Goal: Task Accomplishment & Management: Manage account settings

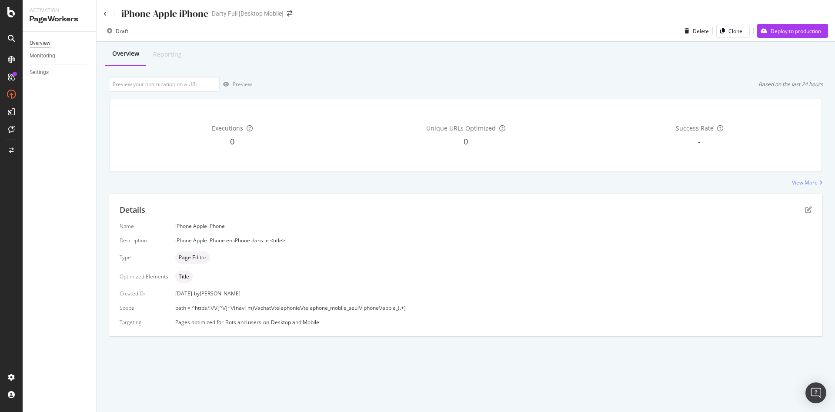
click at [47, 47] on div "Overview" at bounding box center [40, 43] width 21 height 9
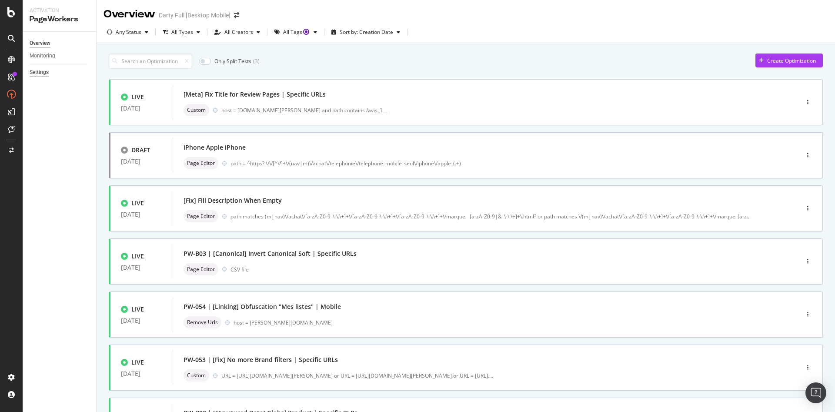
drag, startPoint x: 40, startPoint y: 71, endPoint x: 45, endPoint y: 70, distance: 4.9
click at [41, 71] on div "Settings" at bounding box center [39, 72] width 19 height 9
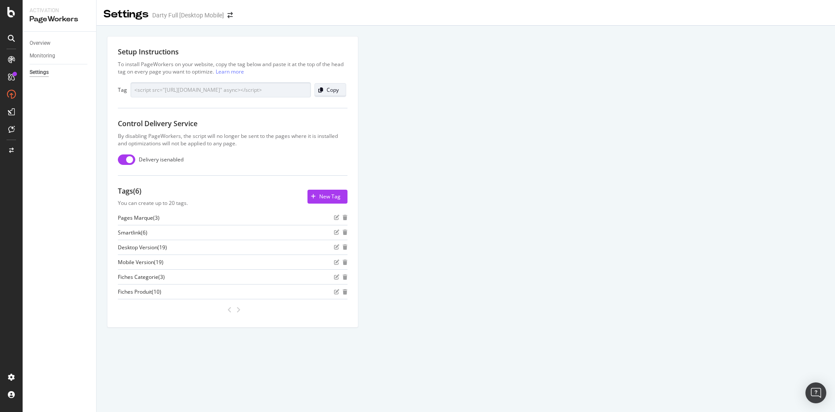
click at [336, 89] on div "Copy" at bounding box center [332, 89] width 12 height 7
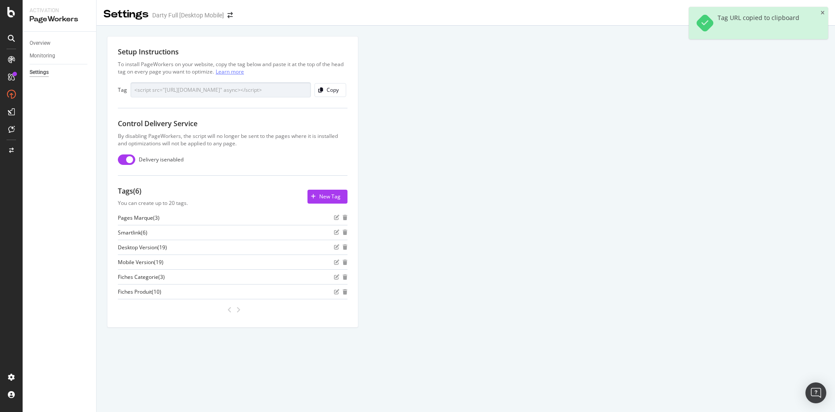
click at [231, 72] on link "Learn more" at bounding box center [230, 71] width 28 height 7
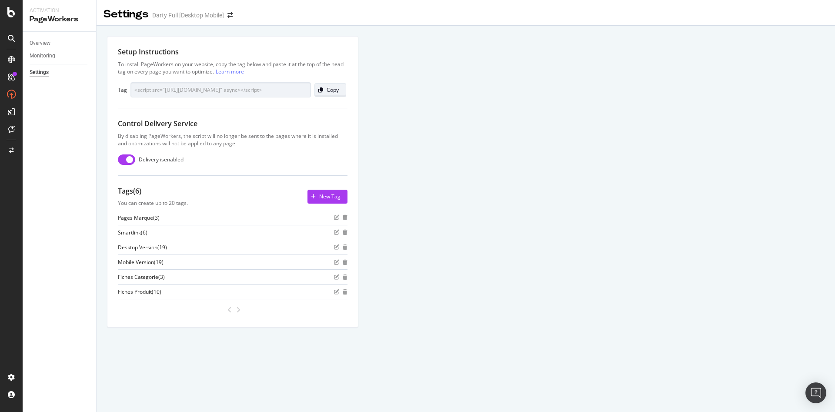
click at [324, 88] on div "button" at bounding box center [321, 89] width 12 height 5
click at [8, 11] on icon at bounding box center [11, 12] width 8 height 10
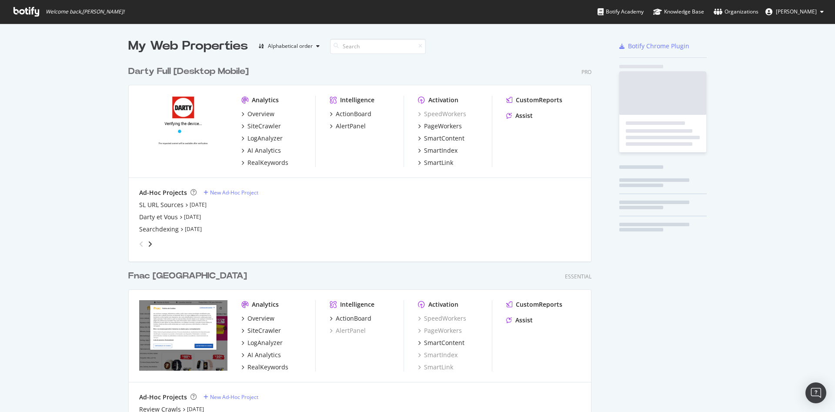
scroll to position [404, 820]
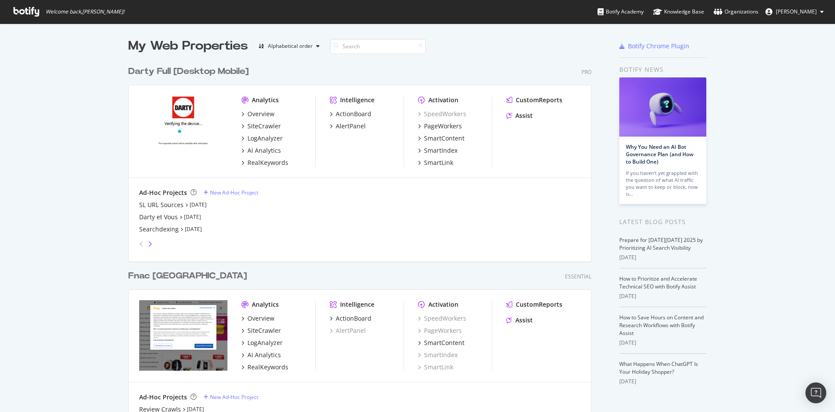
click at [148, 242] on icon "angle-right" at bounding box center [150, 243] width 4 height 7
click at [139, 243] on icon "angle-left" at bounding box center [141, 243] width 4 height 7
click at [166, 207] on div "SL URL Sources" at bounding box center [161, 204] width 44 height 9
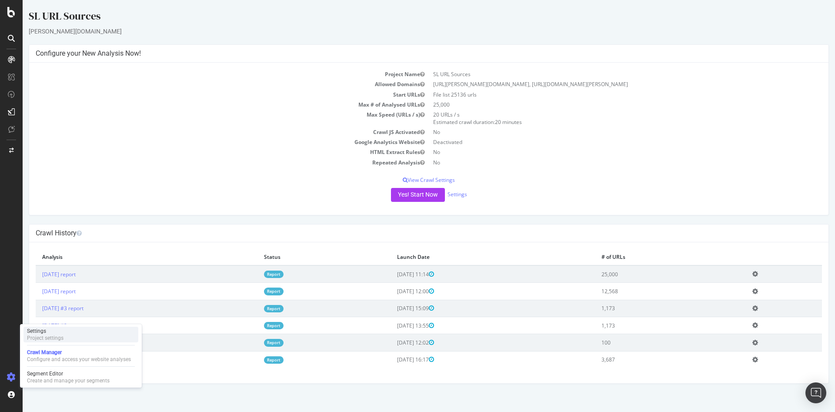
drag, startPoint x: 72, startPoint y: 333, endPoint x: 110, endPoint y: 325, distance: 39.1
click at [73, 333] on div "Settings Project settings" at bounding box center [80, 334] width 115 height 16
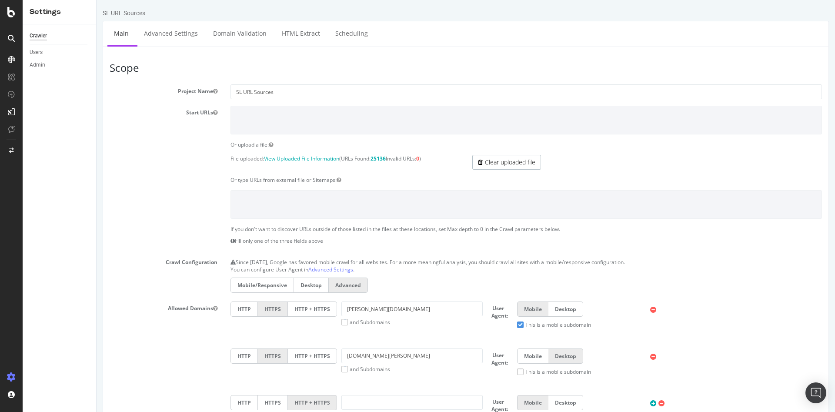
scroll to position [43, 0]
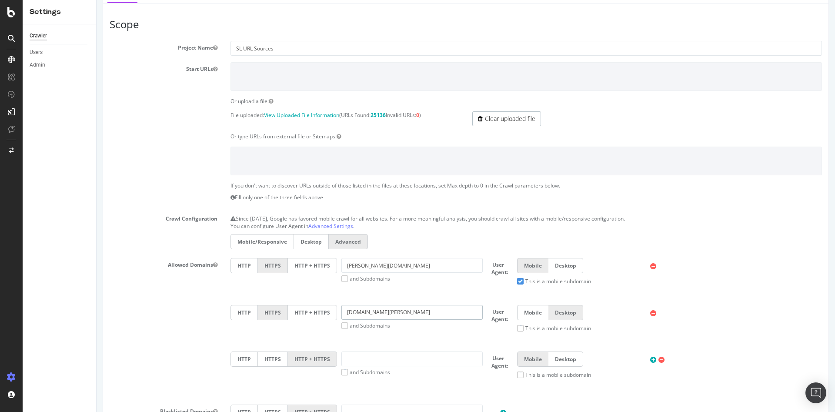
drag, startPoint x: 357, startPoint y: 313, endPoint x: 336, endPoint y: 312, distance: 20.9
click at [337, 312] on div "www.darty.com and Subdomains" at bounding box center [412, 317] width 150 height 24
type input "[DOMAIN_NAME][PERSON_NAME]"
click at [453, 334] on div "HTTP HTTPS HTTP + HTTPS sav.darty.com and Subdomains User Agent: Mobile Desktop…" at bounding box center [526, 321] width 600 height 33
click at [650, 265] on icon at bounding box center [653, 266] width 6 height 7
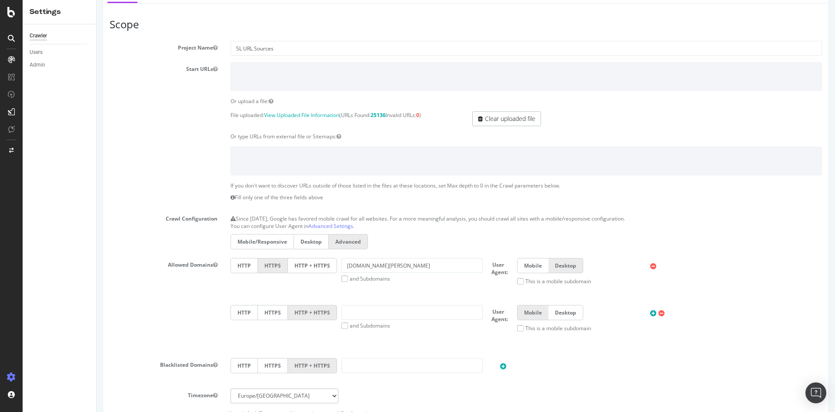
click at [658, 312] on icon at bounding box center [661, 312] width 6 height 7
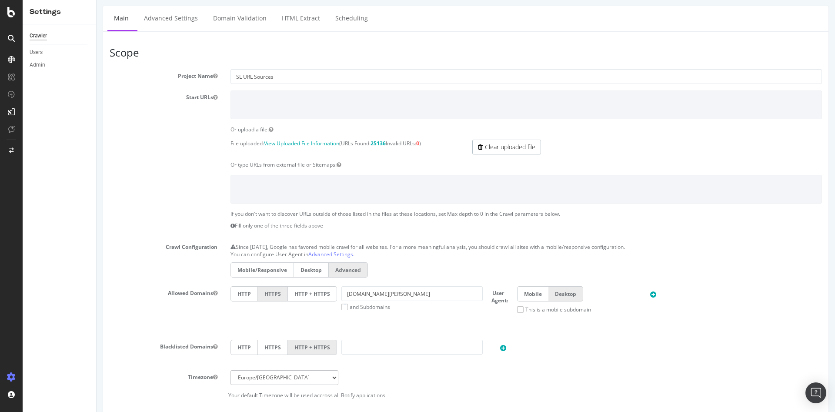
scroll to position [0, 0]
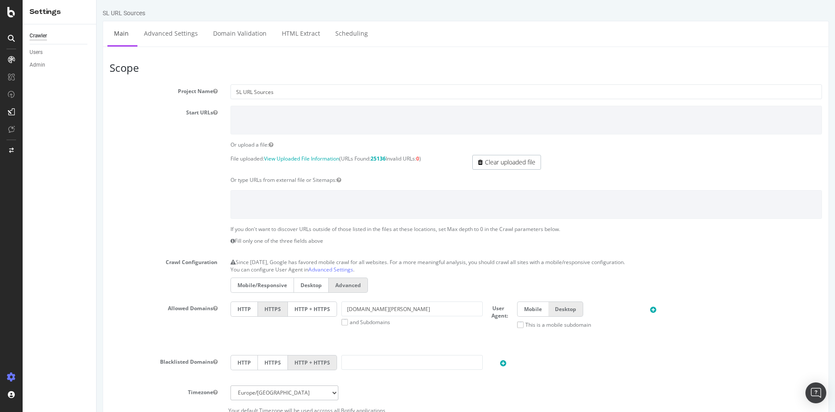
click at [280, 210] on textarea at bounding box center [525, 204] width 591 height 28
drag, startPoint x: 506, startPoint y: 164, endPoint x: 458, endPoint y: 152, distance: 49.9
click at [506, 164] on link "Clear uploaded file" at bounding box center [506, 162] width 69 height 15
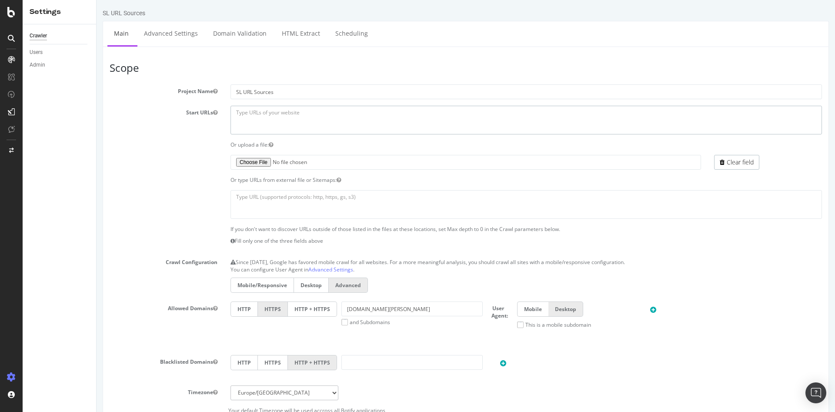
click at [319, 123] on textarea at bounding box center [525, 120] width 591 height 28
paste textarea "[URL][DOMAIN_NAME][PERSON_NAME]"
type textarea "[URL][DOMAIN_NAME][PERSON_NAME]"
click at [309, 208] on textarea at bounding box center [525, 204] width 591 height 28
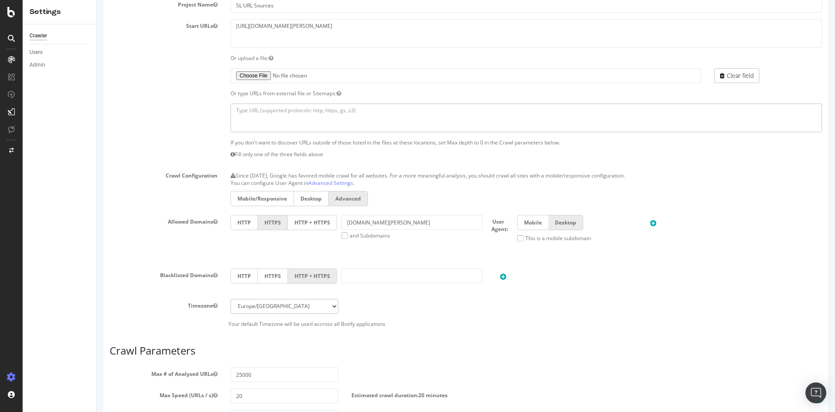
scroll to position [87, 0]
click at [300, 223] on label "HTTP + HTTPS" at bounding box center [312, 221] width 49 height 15
click at [97, 0] on input "HTTP + HTTPS" at bounding box center [97, 0] width 0 height 0
click at [392, 223] on input "[DOMAIN_NAME][PERSON_NAME]" at bounding box center [411, 221] width 141 height 15
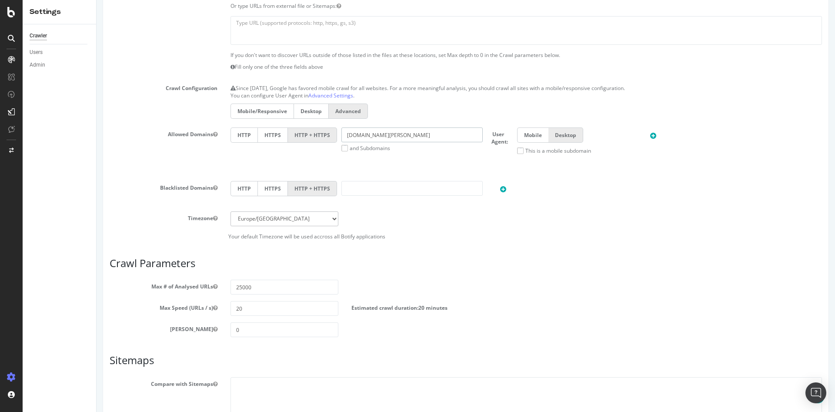
scroll to position [217, 0]
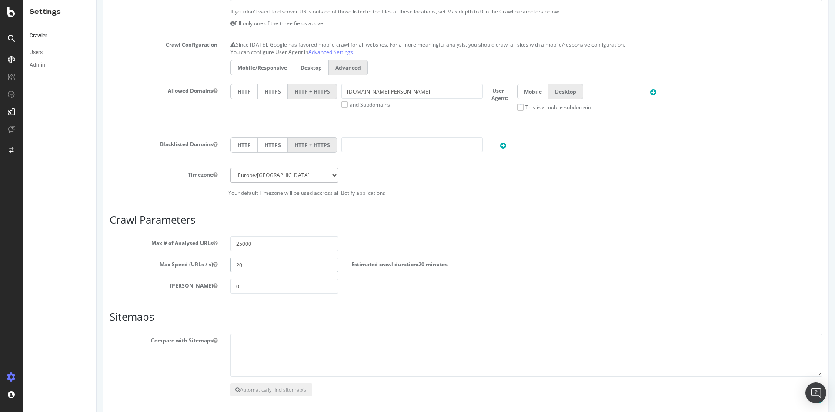
drag, startPoint x: 234, startPoint y: 266, endPoint x: 180, endPoint y: 261, distance: 54.5
click at [180, 261] on div "Max Speed (URLs / s) 20 Estimated crawl duration: 20 minutes" at bounding box center [465, 264] width 725 height 15
type input "6"
click at [419, 240] on div "Max # of Analysed URLs 25000" at bounding box center [465, 243] width 725 height 15
click at [251, 244] on input "25000" at bounding box center [284, 243] width 108 height 15
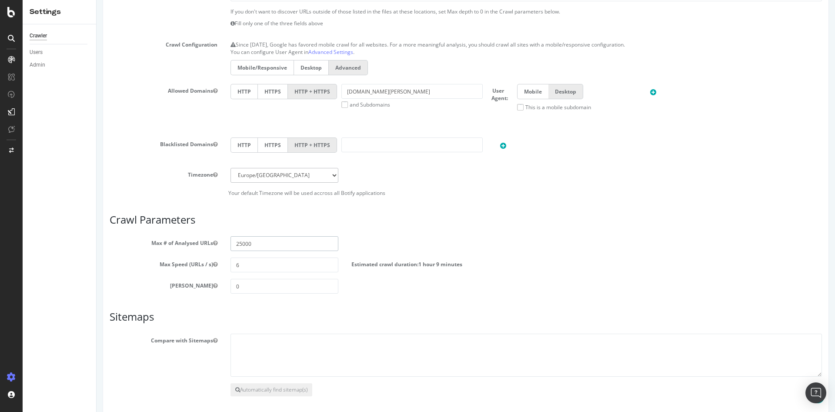
click at [241, 245] on input "25000" at bounding box center [284, 243] width 108 height 15
drag, startPoint x: 253, startPoint y: 244, endPoint x: 221, endPoint y: 242, distance: 32.2
click at [221, 242] on div "Max # of Analysed URLs 25000" at bounding box center [465, 243] width 725 height 15
type input "600000"
click at [423, 218] on h3 "Crawl Parameters" at bounding box center [466, 219] width 712 height 11
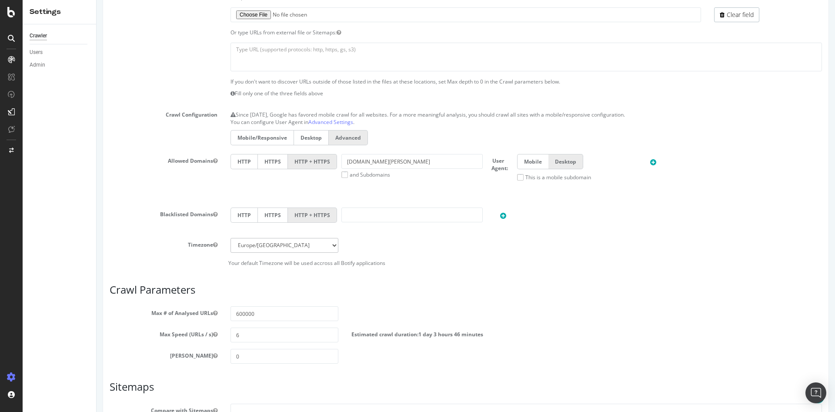
scroll to position [254, 0]
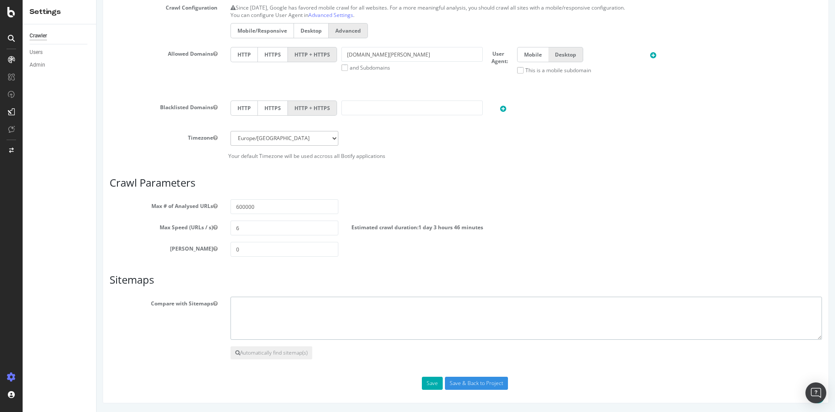
click at [277, 307] on textarea at bounding box center [525, 317] width 591 height 43
paste textarea "[URL][DOMAIN_NAME][PERSON_NAME]"
type textarea "[URL][DOMAIN_NAME][PERSON_NAME]"
click at [426, 385] on button "Save" at bounding box center [432, 382] width 21 height 13
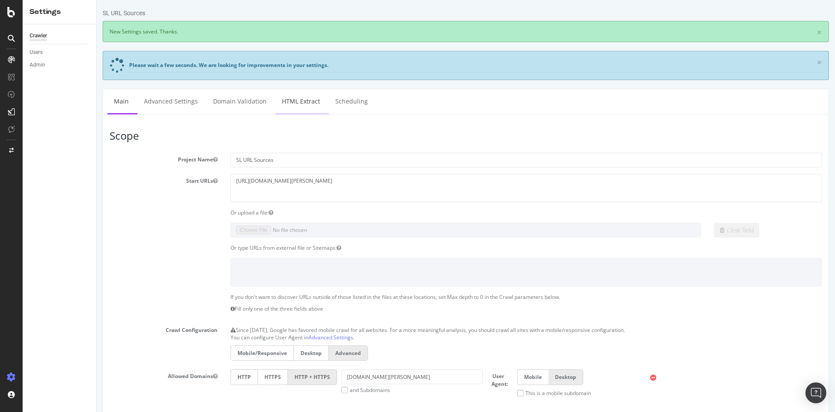
scroll to position [0, 0]
click at [180, 103] on link "Advanced Settings" at bounding box center [170, 101] width 67 height 24
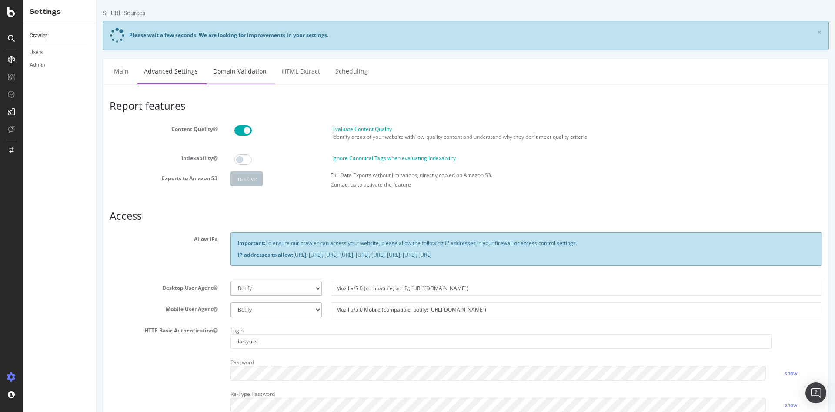
click at [255, 72] on link "Domain Validation" at bounding box center [239, 71] width 67 height 24
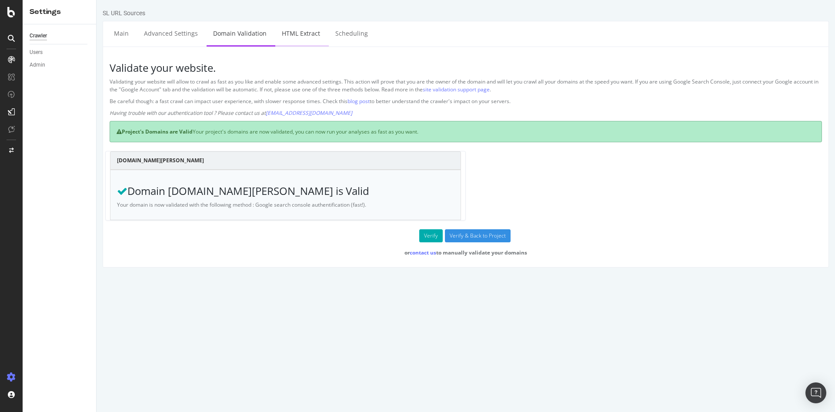
click at [301, 34] on link "HTML Extract" at bounding box center [300, 33] width 51 height 24
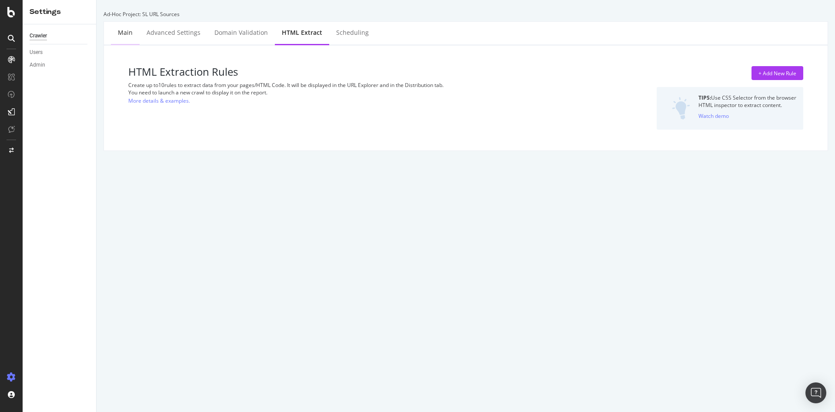
click at [124, 37] on div "Main" at bounding box center [125, 32] width 15 height 9
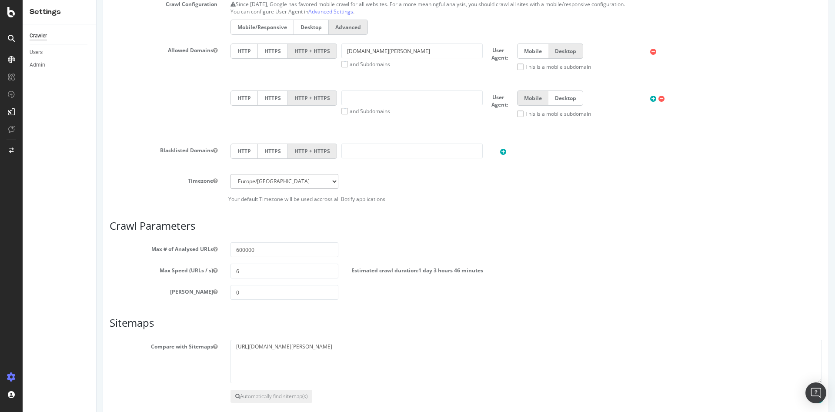
scroll to position [304, 0]
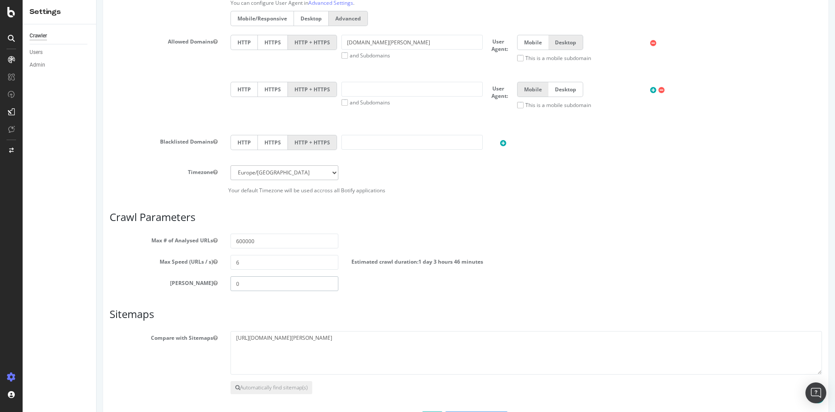
click at [251, 281] on input "0" at bounding box center [284, 283] width 108 height 15
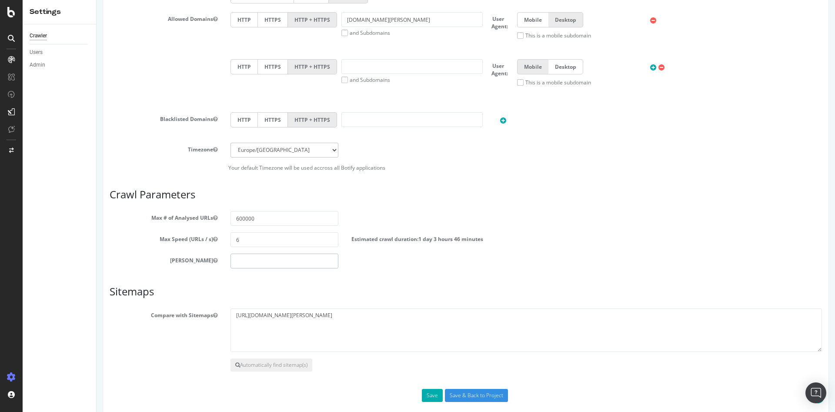
scroll to position [339, 0]
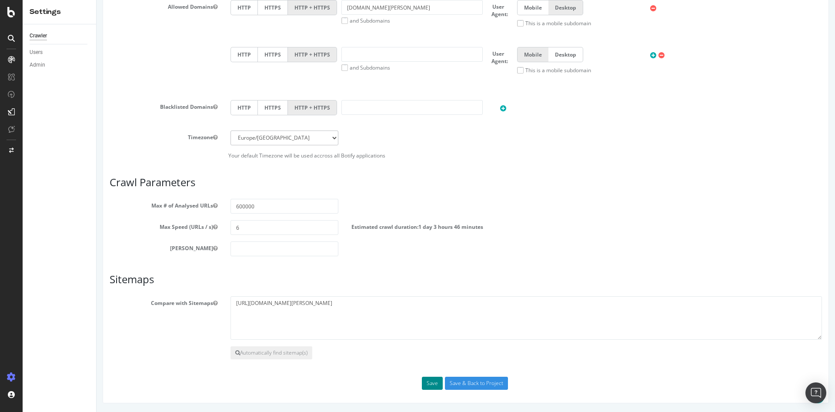
click at [422, 384] on button "Save" at bounding box center [432, 382] width 21 height 13
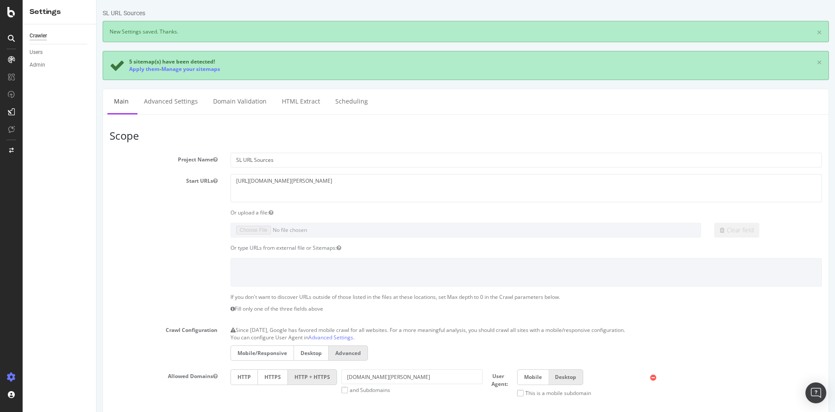
scroll to position [0, 0]
click at [9, 16] on icon at bounding box center [11, 12] width 8 height 10
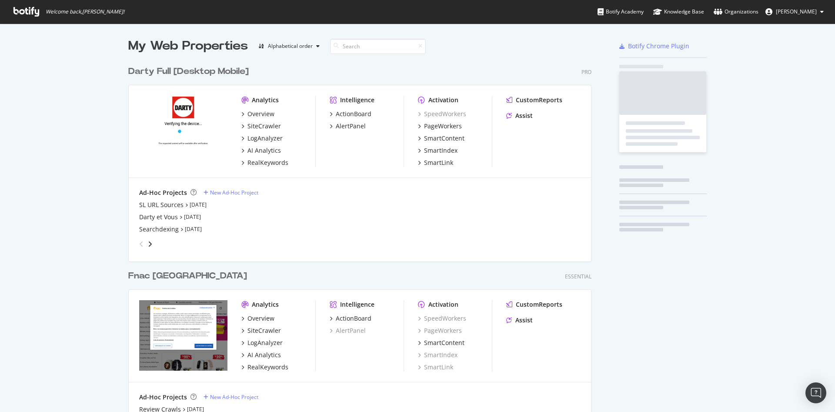
scroll to position [404, 820]
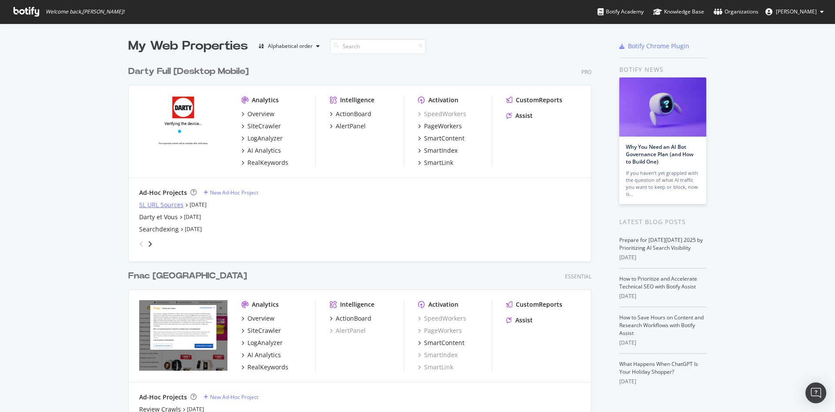
click at [173, 206] on div "SL URL Sources" at bounding box center [161, 204] width 44 height 9
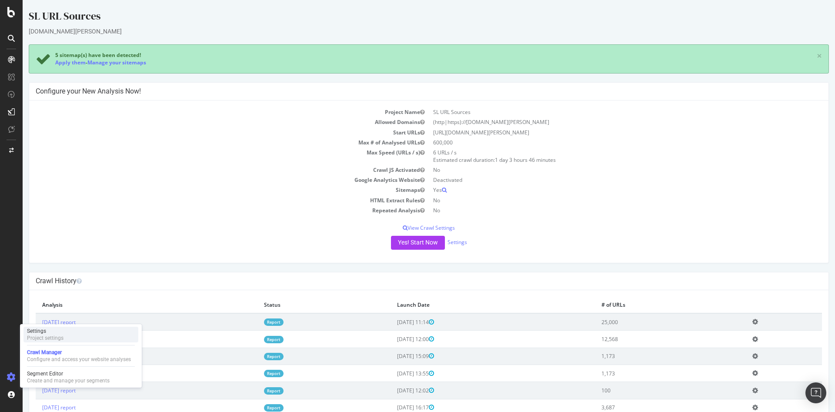
click at [63, 336] on div "Project settings" at bounding box center [45, 337] width 37 height 7
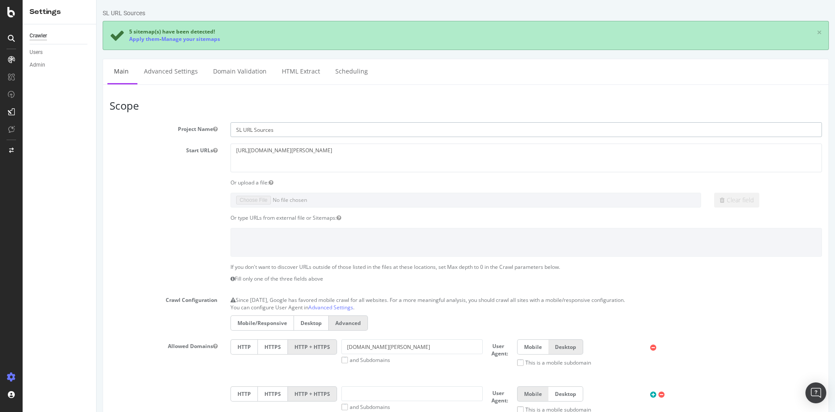
click at [294, 131] on input "SL URL Sources" at bounding box center [525, 129] width 591 height 15
drag, startPoint x: 295, startPoint y: 131, endPoint x: 222, endPoint y: 131, distance: 73.5
click at [222, 131] on div "Project Name SL URL Sources" at bounding box center [465, 129] width 725 height 15
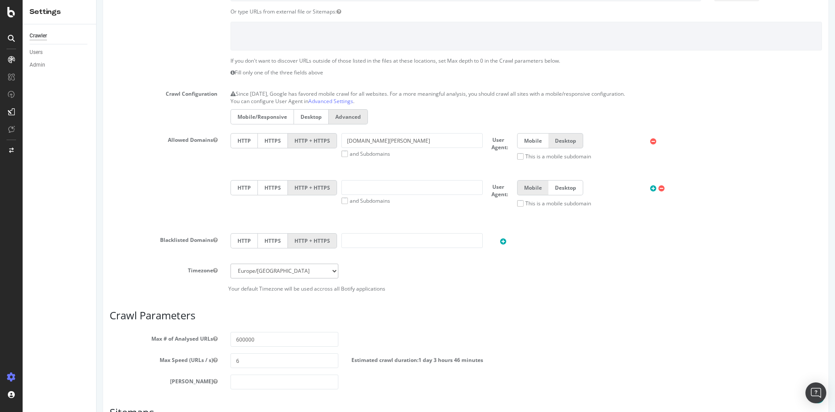
scroll to position [339, 0]
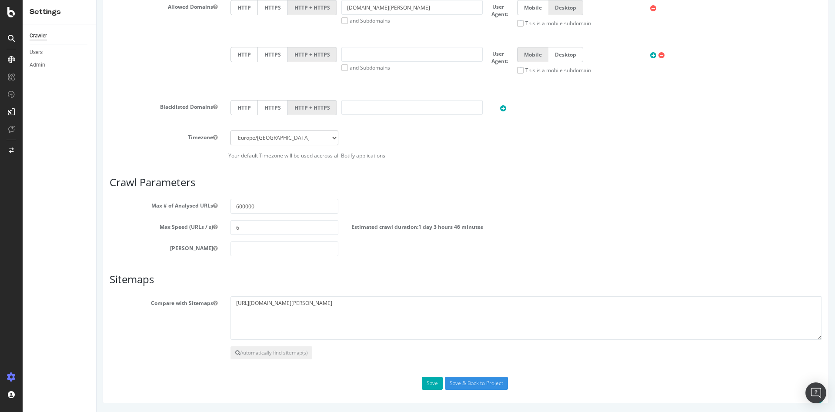
type input "[DOMAIN_NAME][PERSON_NAME]"
click at [276, 212] on input "600000" at bounding box center [284, 206] width 108 height 15
drag, startPoint x: 238, startPoint y: 206, endPoint x: 206, endPoint y: 208, distance: 32.6
click at [206, 208] on div "Max # of Analysed URLs 600000" at bounding box center [465, 206] width 725 height 15
type input "700000"
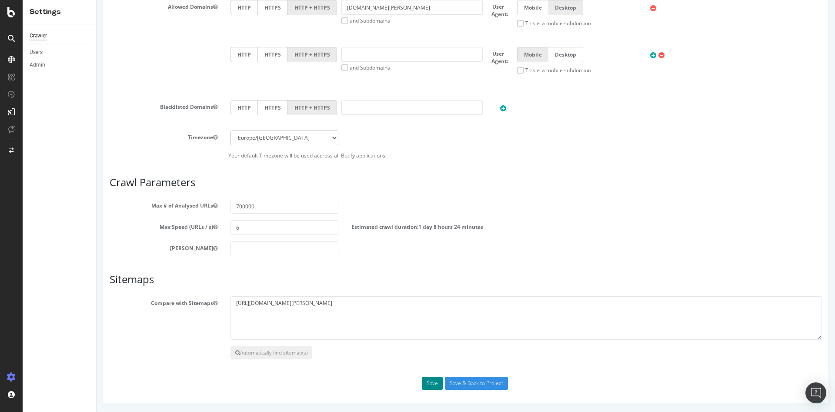
click at [433, 382] on button "Save" at bounding box center [432, 382] width 21 height 13
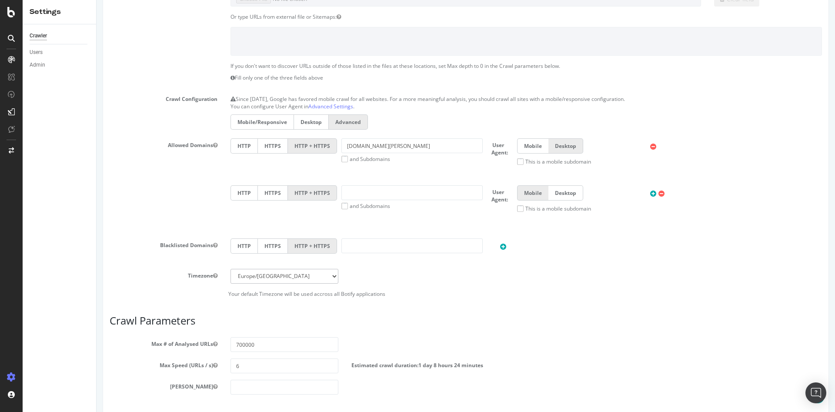
scroll to position [339, 0]
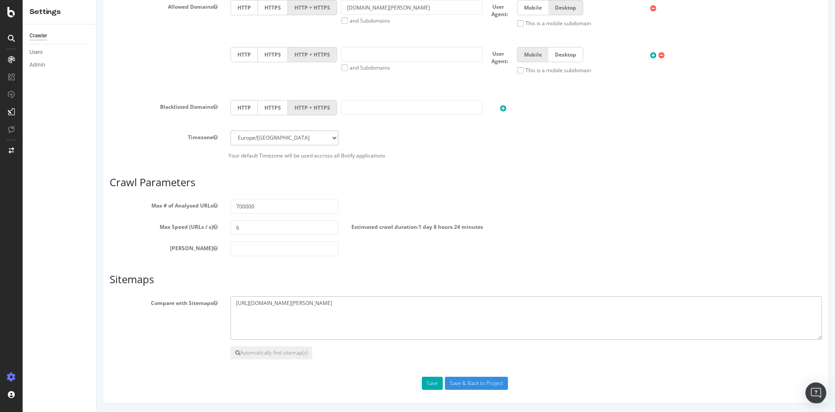
click at [335, 305] on textarea "[URL][DOMAIN_NAME][PERSON_NAME]" at bounding box center [525, 317] width 591 height 43
drag, startPoint x: 336, startPoint y: 303, endPoint x: 157, endPoint y: 302, distance: 179.1
click at [157, 302] on div "Compare with Sitemaps [URL][DOMAIN_NAME][PERSON_NAME]" at bounding box center [465, 317] width 725 height 43
paste textarea "Sitemap: [URL][DOMAIN_NAME][PERSON_NAME] Sitemap: [URL][DOMAIN_NAME][PERSON_NAM…"
drag, startPoint x: 258, startPoint y: 304, endPoint x: 184, endPoint y: 298, distance: 73.7
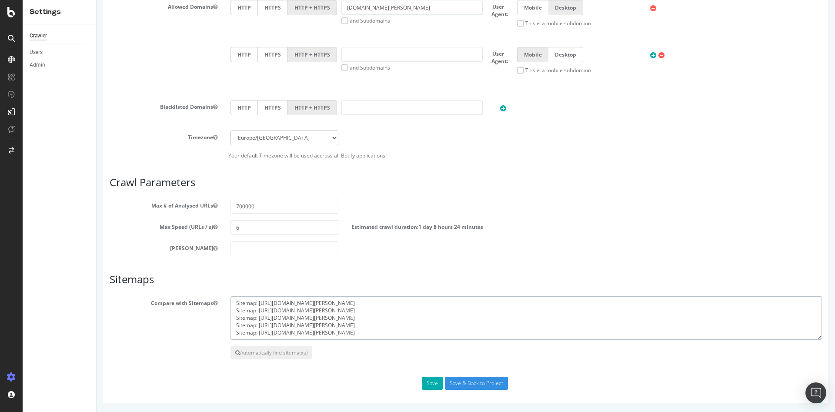
click at [184, 298] on div "Compare with Sitemaps [URL][DOMAIN_NAME][PERSON_NAME]" at bounding box center [465, 317] width 725 height 43
drag, startPoint x: 258, startPoint y: 308, endPoint x: 211, endPoint y: 310, distance: 47.0
click at [211, 310] on div "Compare with Sitemaps [URL][DOMAIN_NAME][PERSON_NAME]" at bounding box center [465, 317] width 725 height 43
drag, startPoint x: 258, startPoint y: 318, endPoint x: 240, endPoint y: 320, distance: 18.4
click at [200, 318] on div "Compare with Sitemaps [URL][DOMAIN_NAME][PERSON_NAME]" at bounding box center [465, 317] width 725 height 43
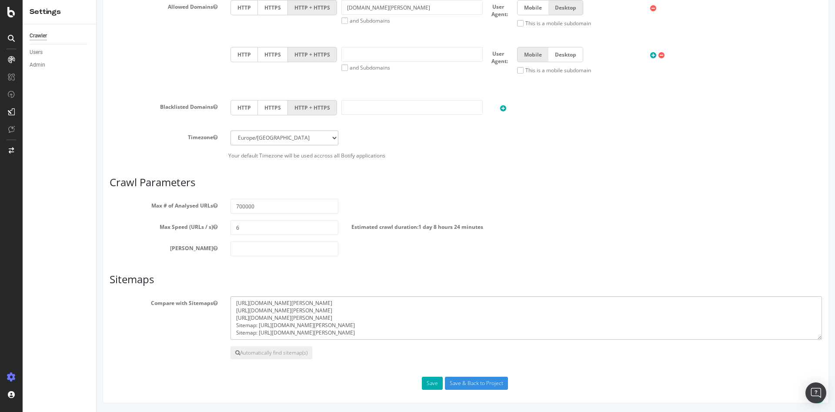
drag, startPoint x: 258, startPoint y: 325, endPoint x: 195, endPoint y: 322, distance: 62.6
click at [195, 322] on div "Compare with Sitemaps [URL][DOMAIN_NAME][PERSON_NAME]" at bounding box center [465, 317] width 725 height 43
drag, startPoint x: 257, startPoint y: 332, endPoint x: 191, endPoint y: 332, distance: 66.5
click at [191, 332] on div "Compare with Sitemaps [URL][DOMAIN_NAME][PERSON_NAME]" at bounding box center [465, 317] width 725 height 43
click at [351, 337] on textarea "[URL][DOMAIN_NAME][PERSON_NAME]" at bounding box center [525, 317] width 591 height 43
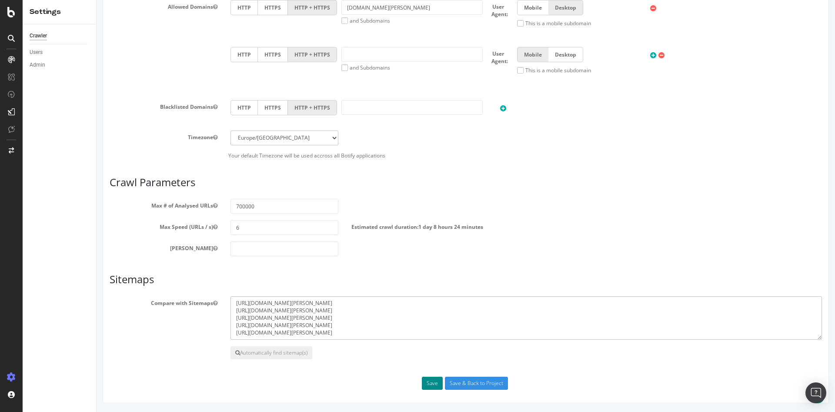
type textarea "[URL][DOMAIN_NAME][PERSON_NAME] [URL][DOMAIN_NAME][PERSON_NAME] [URL][DOMAIN_NA…"
click at [426, 382] on button "Save" at bounding box center [432, 382] width 21 height 13
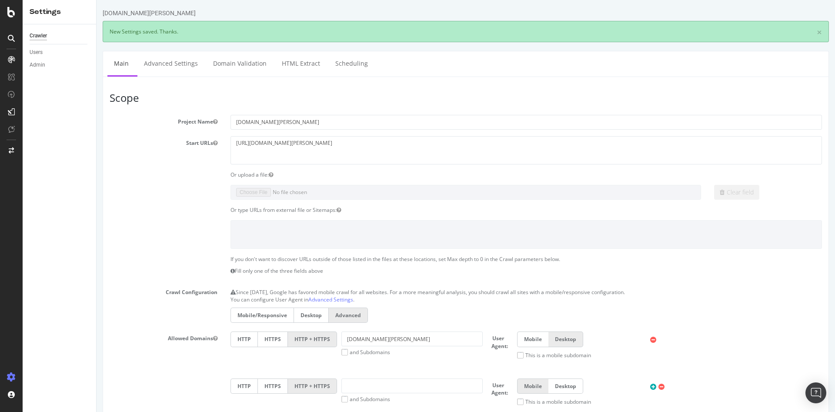
scroll to position [0, 0]
